Goal: Navigation & Orientation: Find specific page/section

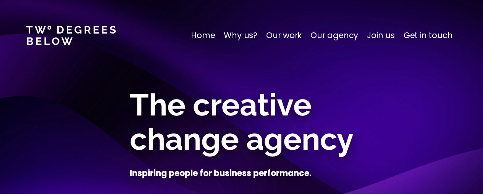
click at [286, 29] on nav "Home Why us? Our work Our agency Join us Get in touch" at bounding box center [241, 35] width 483 height 71
click at [283, 32] on p "Our work" at bounding box center [284, 35] width 36 height 12
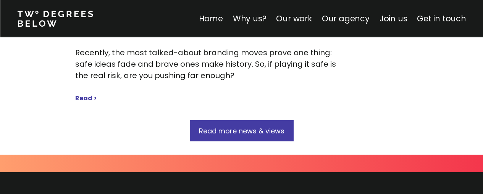
scroll to position [4029, 0]
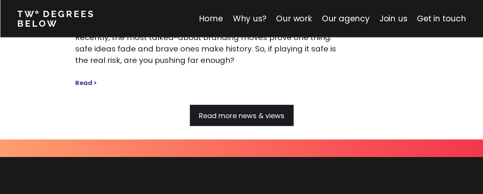
click at [254, 111] on span "Read more news & views" at bounding box center [242, 116] width 86 height 10
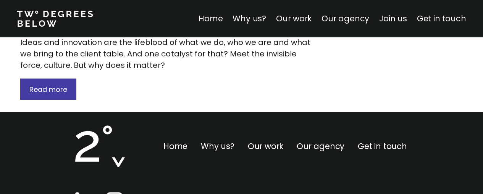
scroll to position [4458, 0]
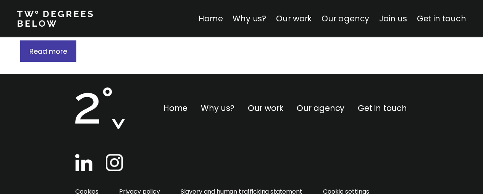
click at [348, 18] on link "Our agency" at bounding box center [346, 18] width 48 height 11
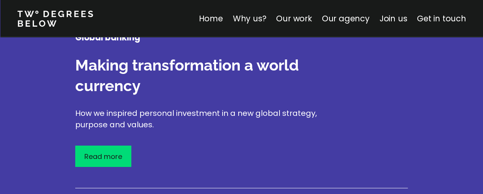
scroll to position [1187, 0]
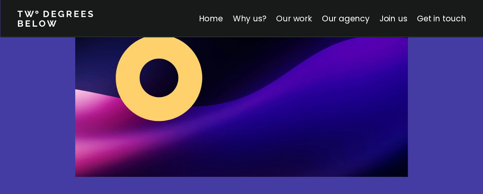
click at [297, 19] on link "Our work" at bounding box center [294, 18] width 36 height 11
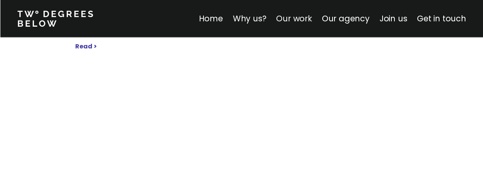
scroll to position [3831, 0]
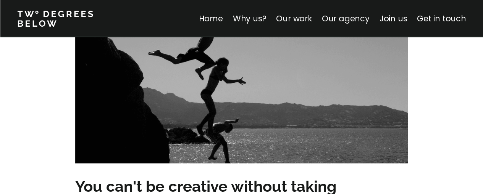
click at [335, 18] on link "Our agency" at bounding box center [346, 18] width 48 height 11
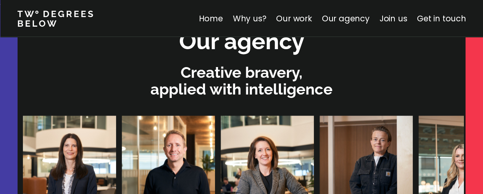
scroll to position [2333, 0]
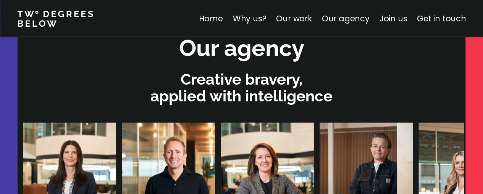
click at [406, 16] on link "Join us" at bounding box center [393, 18] width 28 height 11
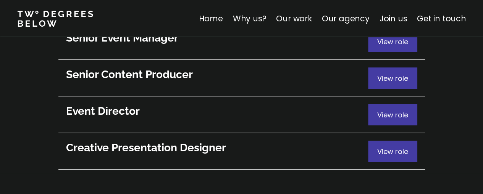
scroll to position [4261, 0]
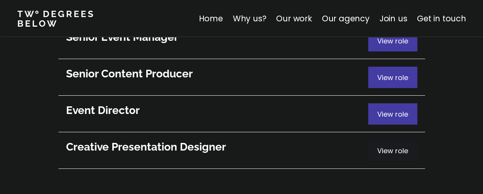
click at [380, 146] on span "View role" at bounding box center [392, 151] width 31 height 10
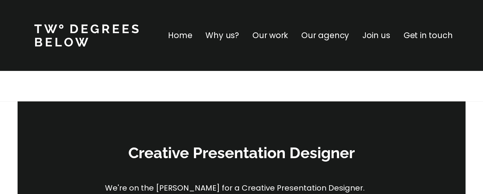
click at [185, 34] on p "Home" at bounding box center [180, 35] width 24 height 12
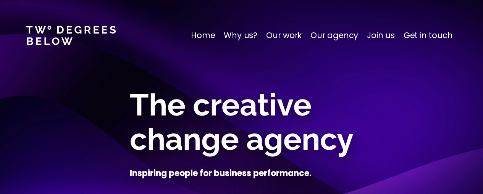
click at [326, 37] on p "Our agency" at bounding box center [334, 35] width 48 height 12
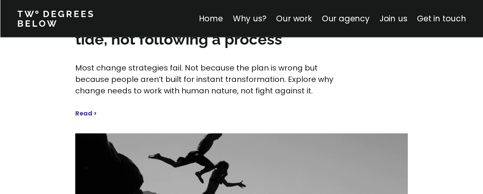
scroll to position [3826, 0]
